Goal: Check status: Check status

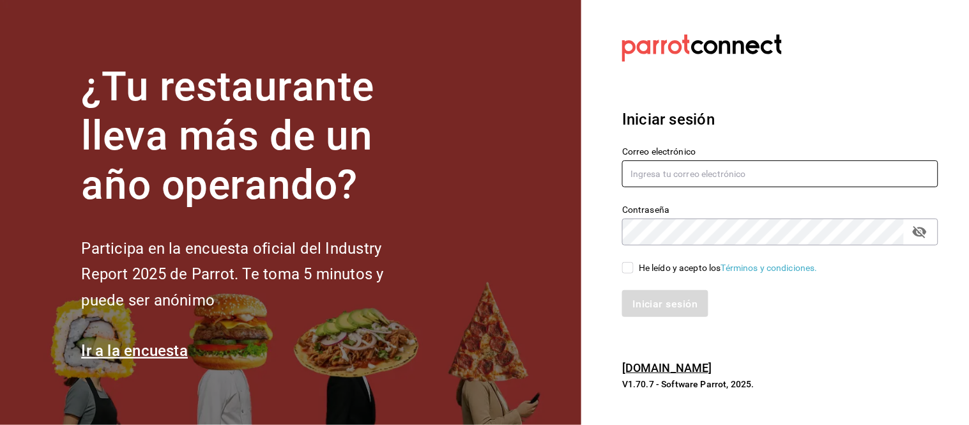
type input "alejandro.orzua@grupocosteno.com"
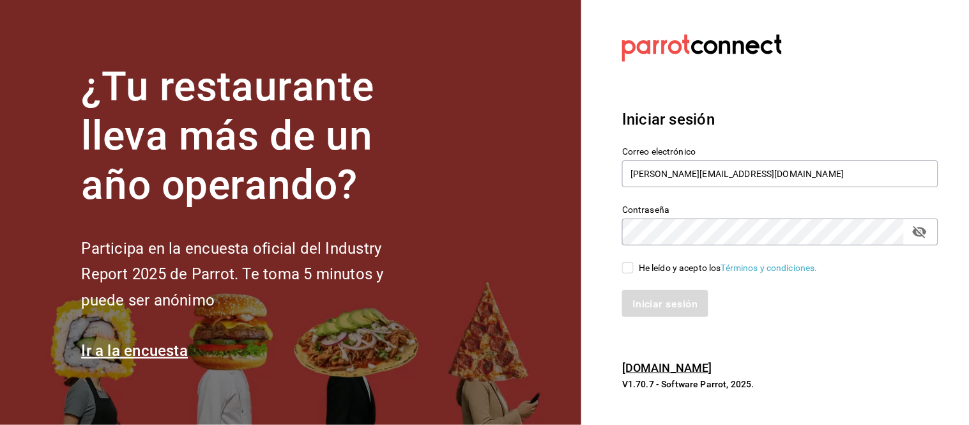
click at [627, 269] on input "He leído y acepto los Términos y condiciones." at bounding box center [627, 267] width 11 height 11
checkbox input "true"
click at [639, 307] on font "Iniciar sesión" at bounding box center [665, 303] width 65 height 12
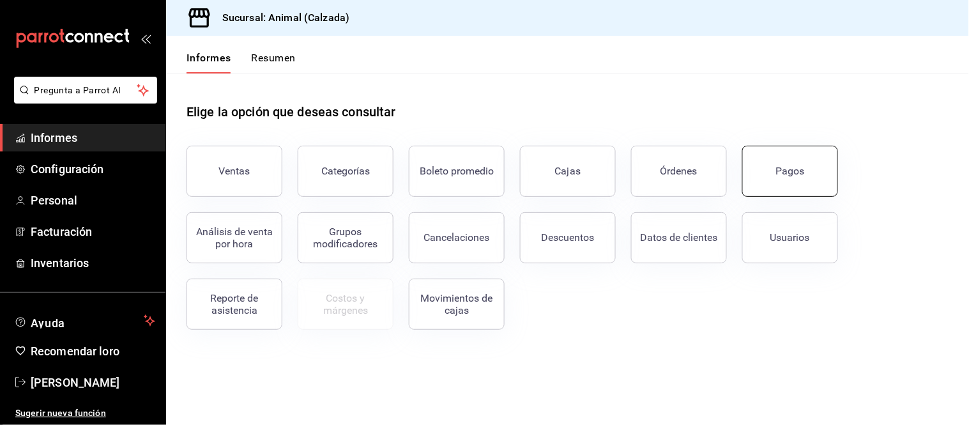
click at [807, 179] on button "Pagos" at bounding box center [790, 171] width 96 height 51
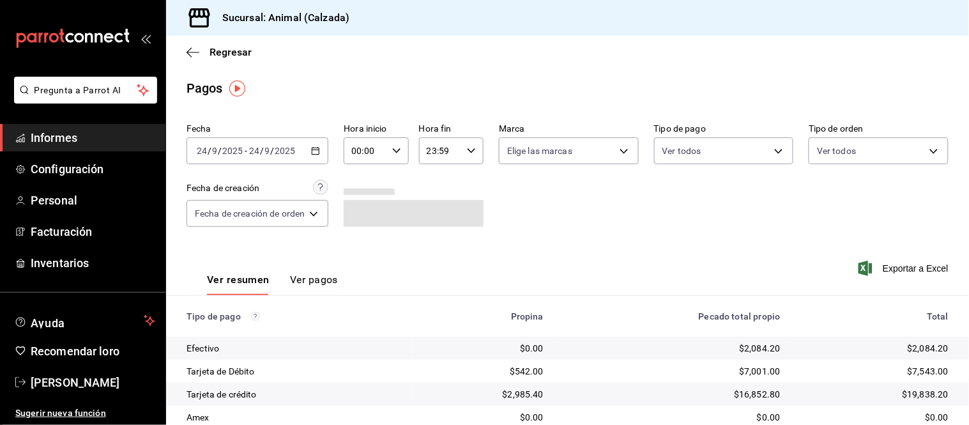
click at [396, 148] on icon "button" at bounding box center [396, 150] width 9 height 9
click at [362, 190] on font "05" at bounding box center [361, 195] width 10 height 10
type input "05:00"
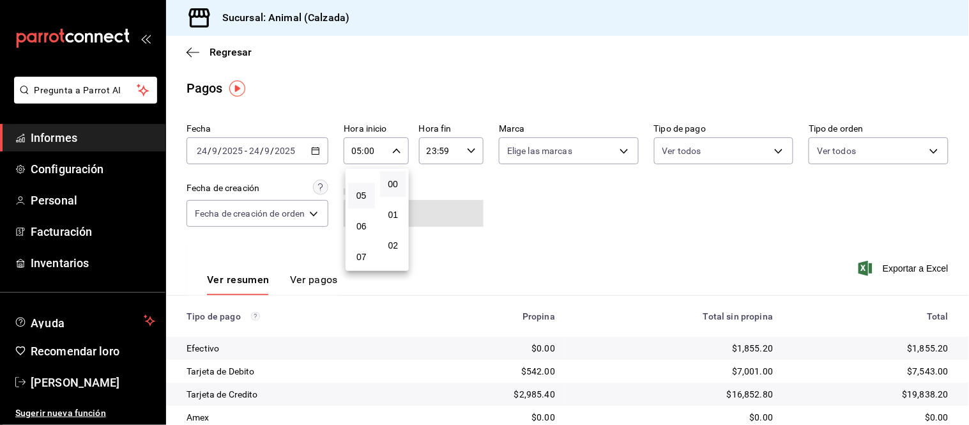
click at [571, 193] on div at bounding box center [484, 212] width 969 height 425
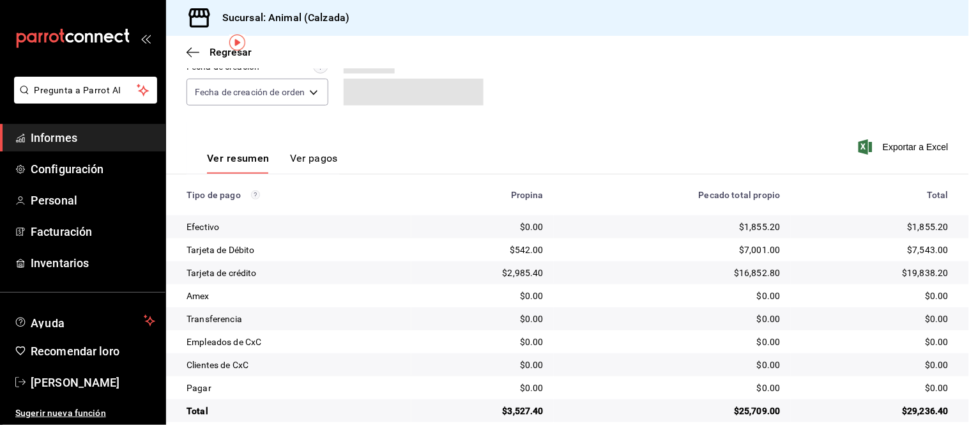
scroll to position [139, 0]
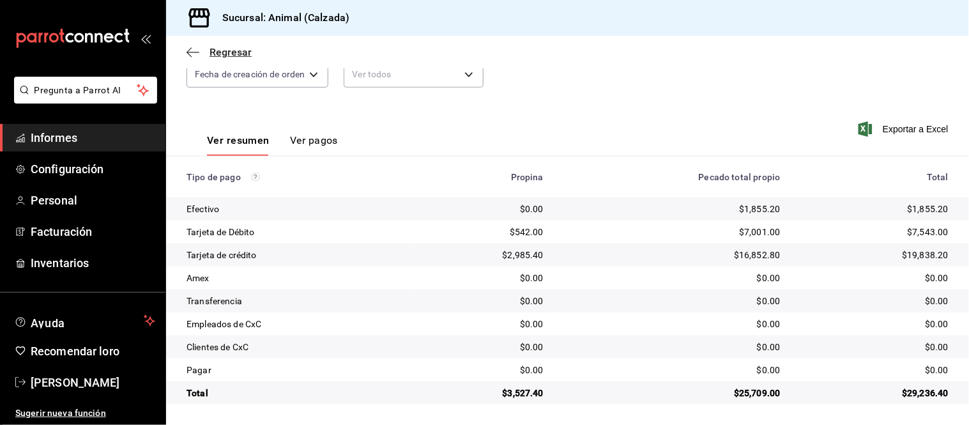
click at [189, 51] on icon "button" at bounding box center [193, 52] width 13 height 11
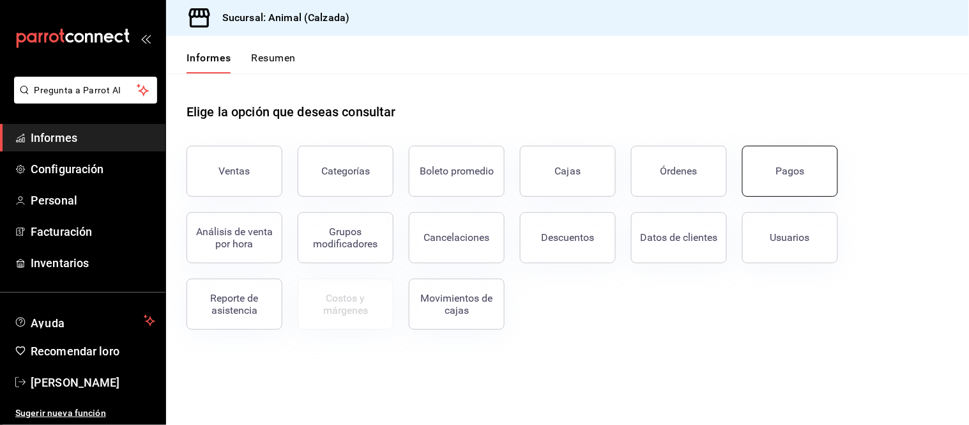
click at [766, 177] on button "Pagos" at bounding box center [790, 171] width 96 height 51
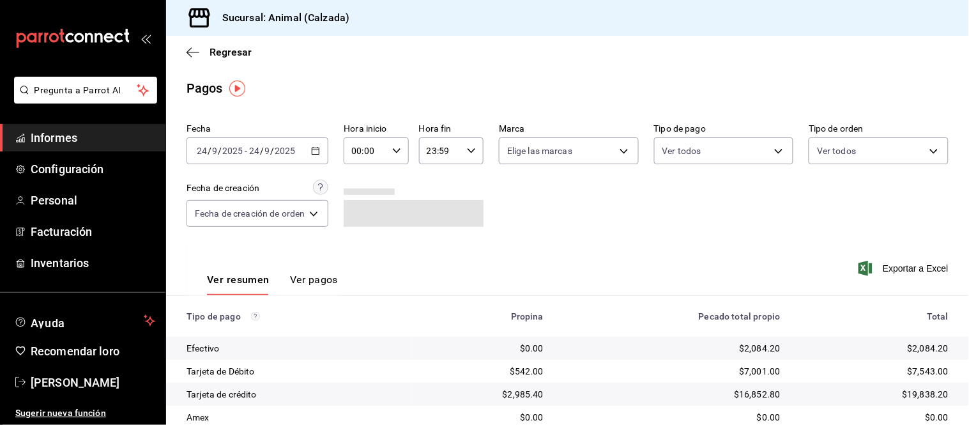
click at [317, 153] on icon "button" at bounding box center [315, 150] width 9 height 9
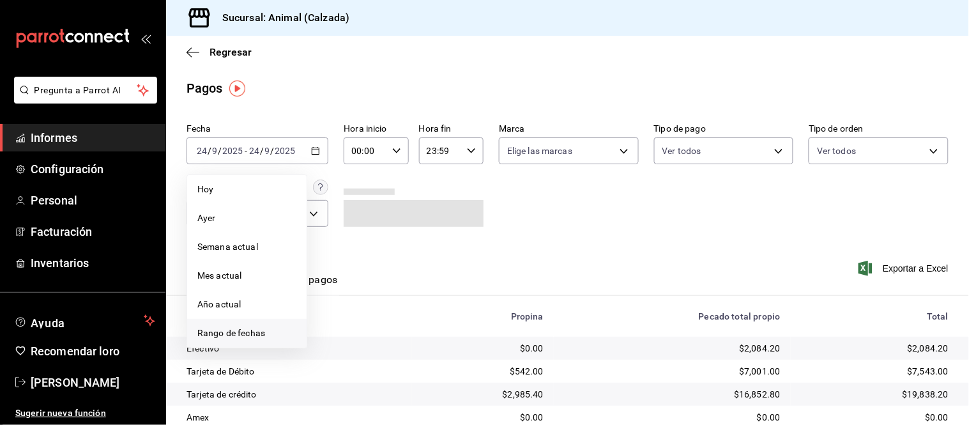
click at [227, 334] on font "Rango de fechas" at bounding box center [231, 333] width 68 height 10
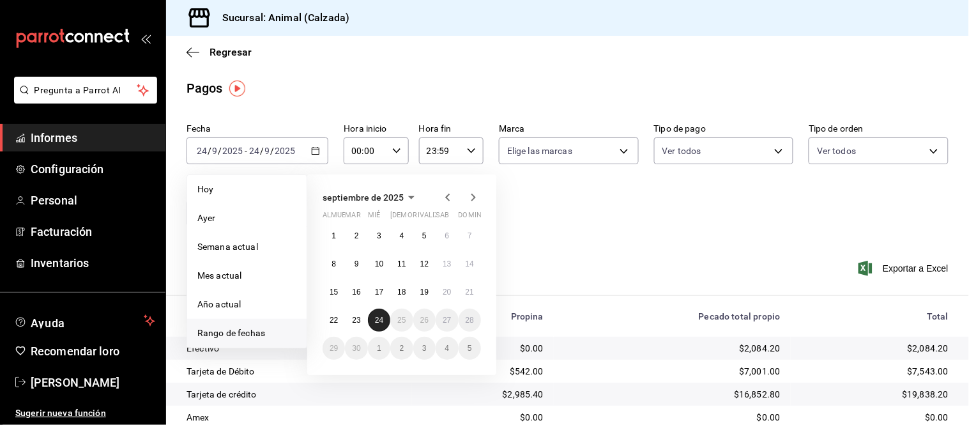
click at [379, 317] on font "24" at bounding box center [379, 320] width 8 height 9
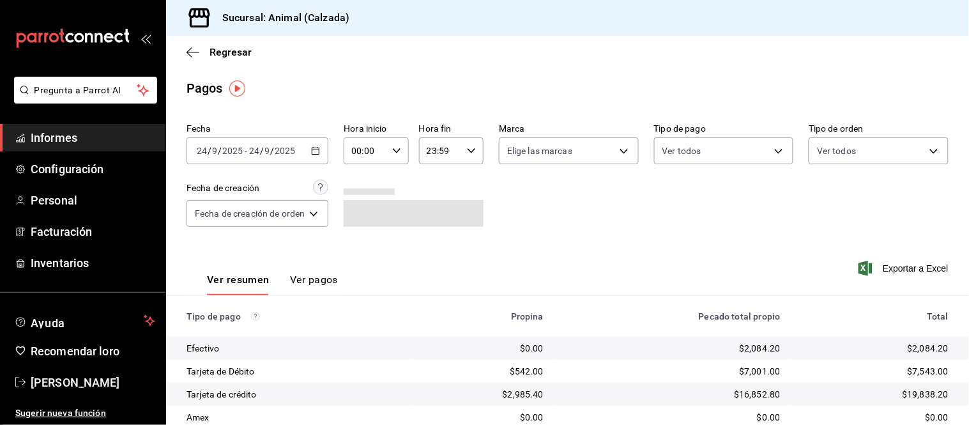
click at [399, 155] on icon "button" at bounding box center [396, 150] width 9 height 9
click at [368, 194] on button "05" at bounding box center [361, 196] width 27 height 26
type input "05:00"
click at [469, 151] on div at bounding box center [484, 212] width 969 height 425
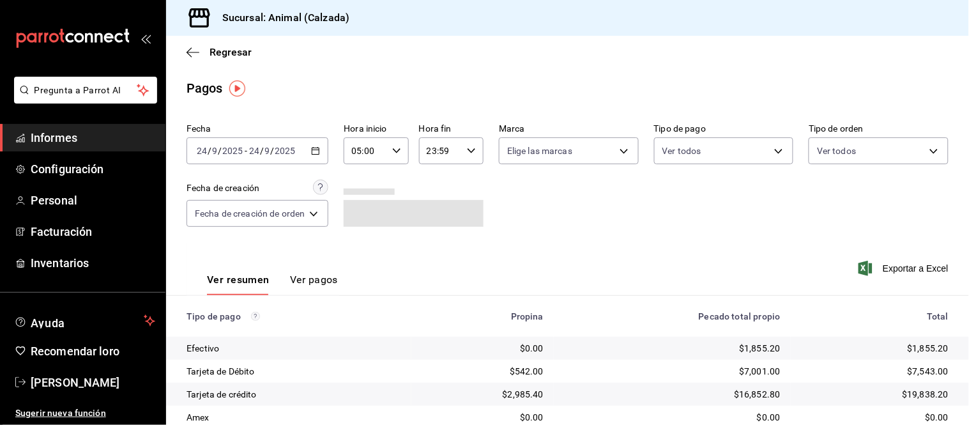
click at [469, 151] on icon "button" at bounding box center [471, 150] width 9 height 9
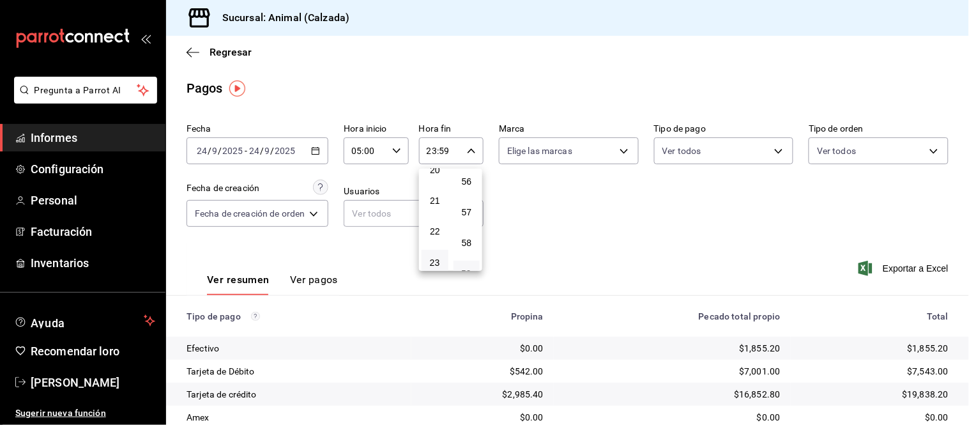
click at [530, 195] on div at bounding box center [484, 212] width 969 height 425
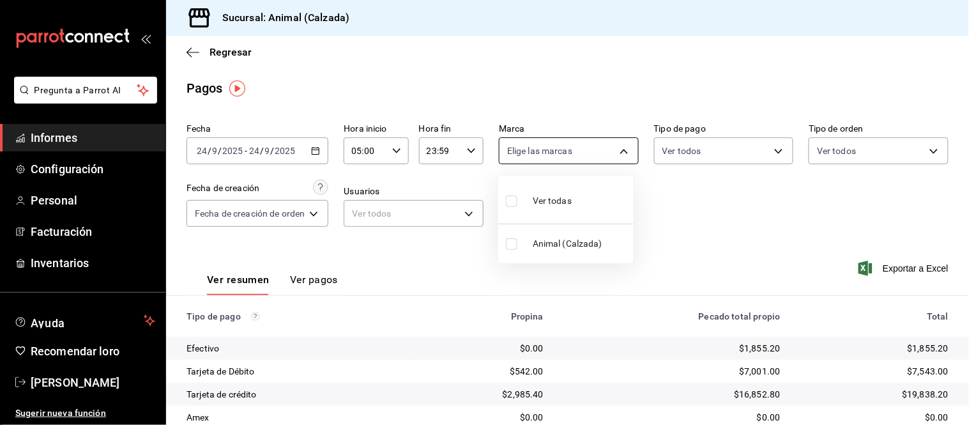
click at [563, 138] on body "Pregunta a Parrot AI Informes Configuración Personal Facturación Inventarios Ay…" at bounding box center [484, 212] width 969 height 425
click at [552, 202] on font "Ver todas" at bounding box center [552, 200] width 39 height 10
type input "e26472f3-9262-489d-bcba-4c6b034529c7"
checkbox input "true"
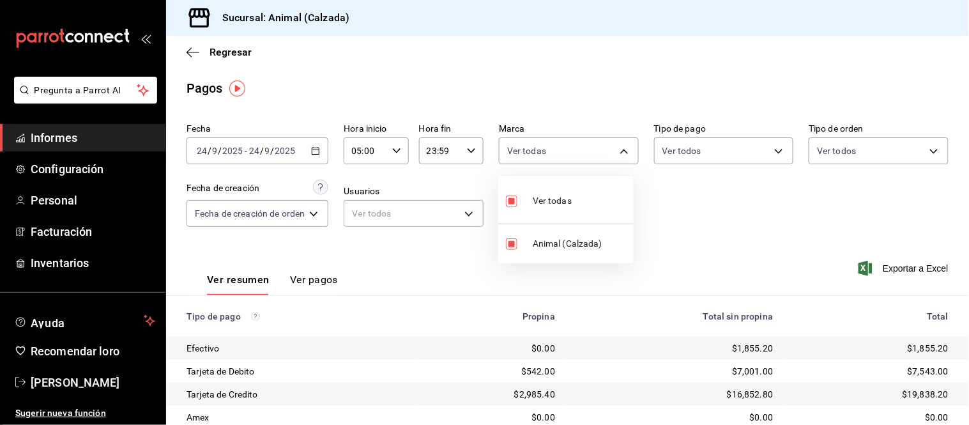
click at [666, 208] on div at bounding box center [484, 212] width 969 height 425
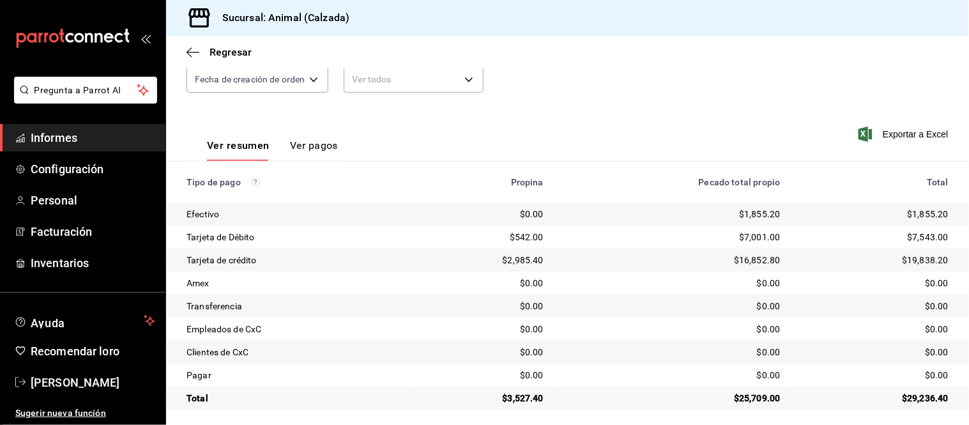
scroll to position [139, 0]
